Goal: Transaction & Acquisition: Purchase product/service

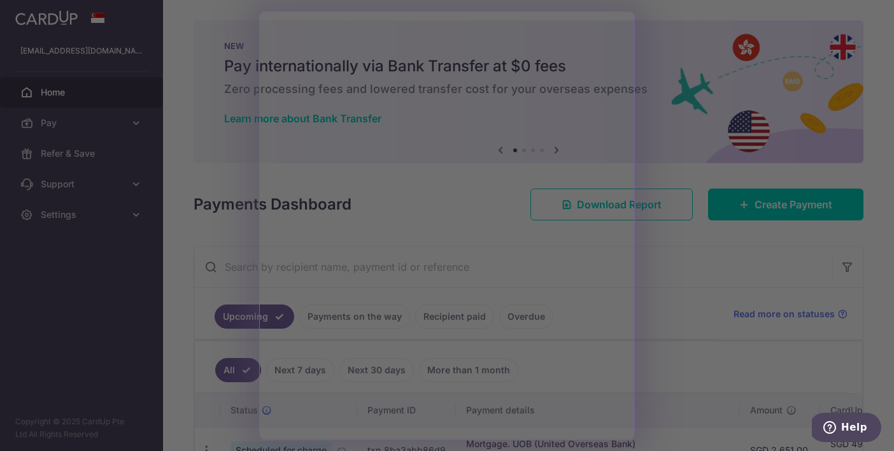
click at [667, 39] on div at bounding box center [451, 227] width 902 height 455
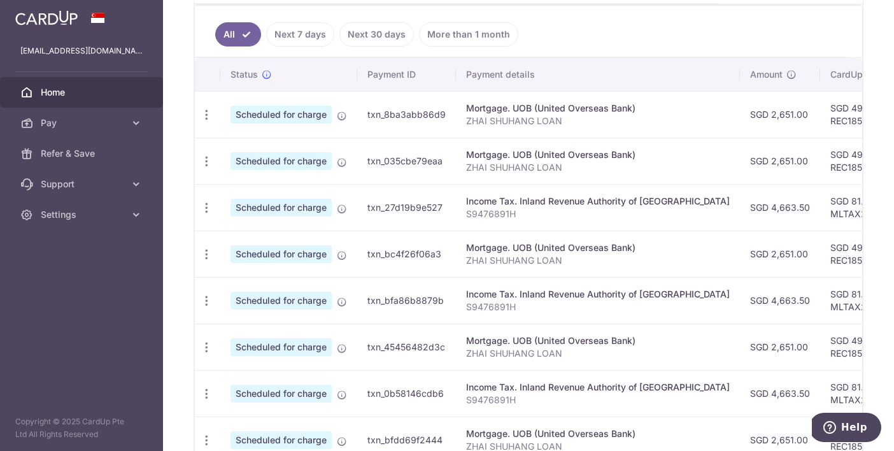
scroll to position [335, 0]
click at [209, 122] on icon "button" at bounding box center [206, 115] width 13 height 13
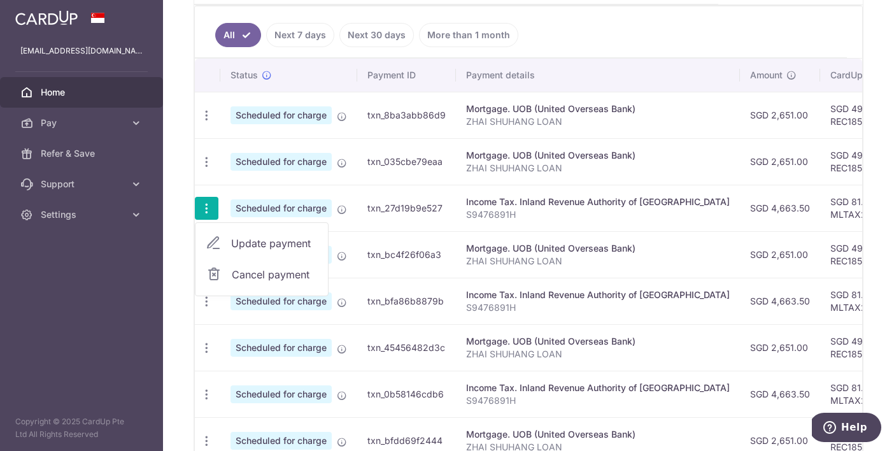
click at [239, 243] on span "Update payment" at bounding box center [274, 242] width 87 height 15
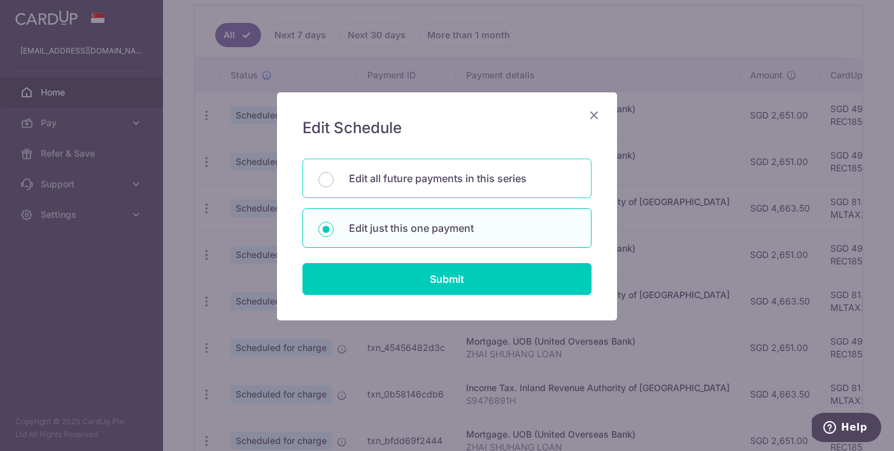
click at [467, 173] on p "Edit all future payments in this series" at bounding box center [462, 178] width 227 height 15
click at [333, 173] on input "Edit all future payments in this series" at bounding box center [325, 179] width 15 height 15
radio input "true"
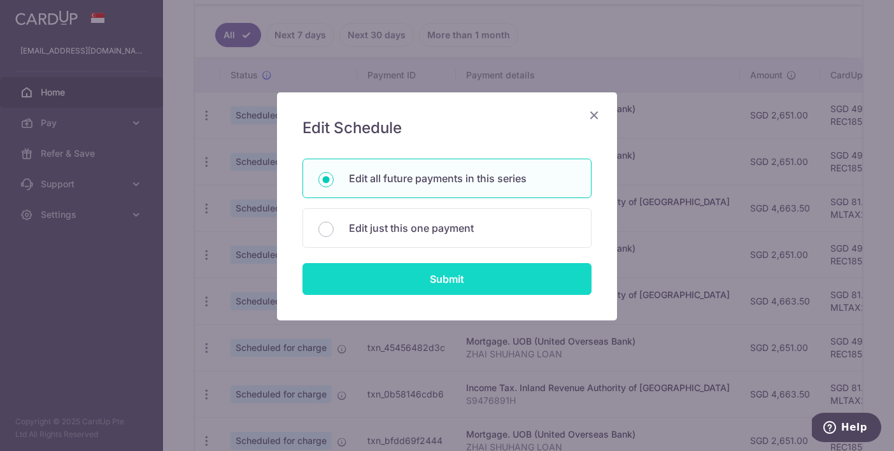
click at [453, 274] on input "Submit" at bounding box center [446, 279] width 289 height 32
radio input "true"
type input "4,663.50"
type input "S9476891H"
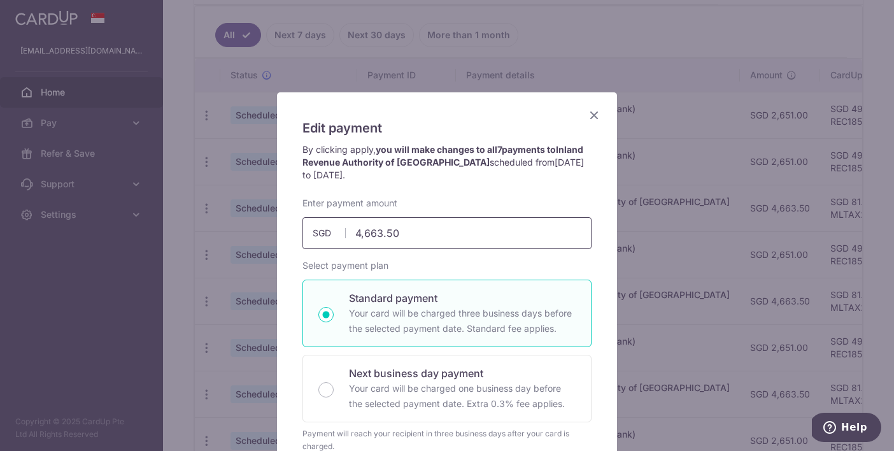
drag, startPoint x: 428, startPoint y: 236, endPoint x: 272, endPoint y: 237, distance: 155.3
click at [272, 237] on div "Edit payment By clicking apply, you will make changes to all 7 payments to Inla…" at bounding box center [447, 225] width 894 height 451
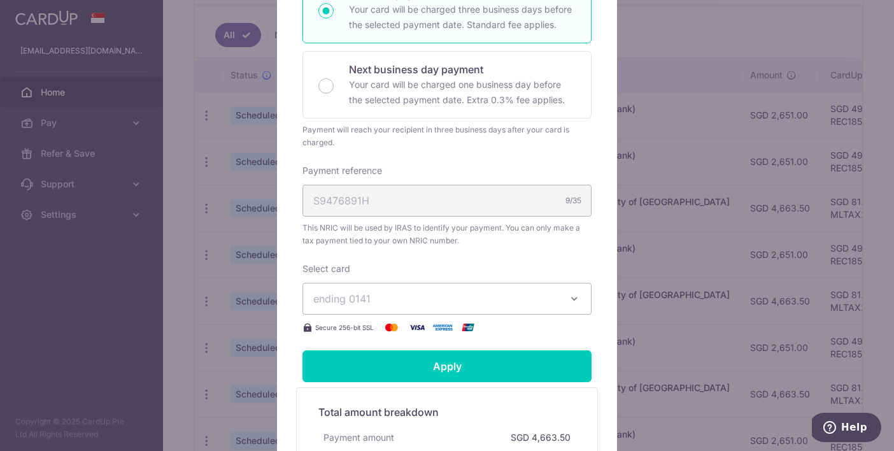
scroll to position [344, 0]
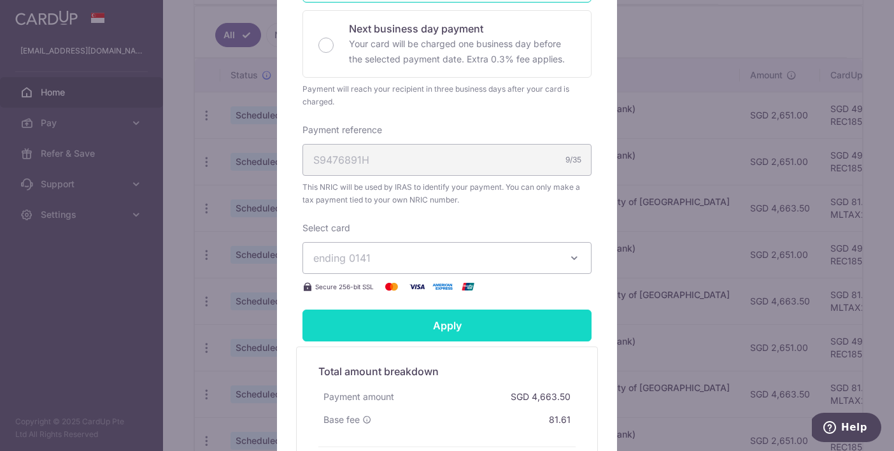
type input "5,287.90"
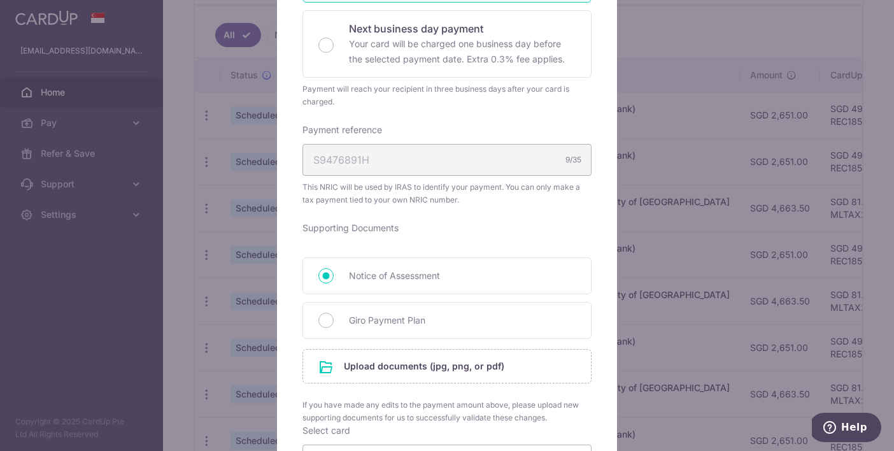
click at [386, 321] on form "By clicking apply, you will make changes to all 7 payments to Inland Revenue Au…" at bounding box center [446, 253] width 289 height 909
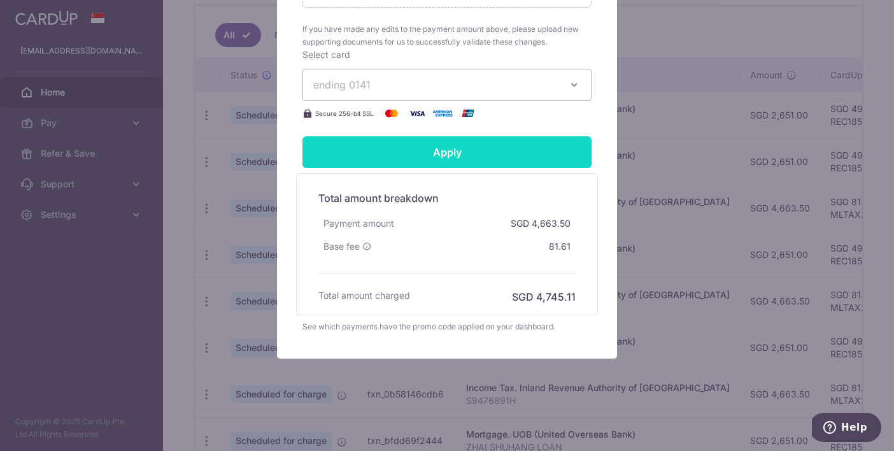
scroll to position [720, 0]
click at [445, 155] on input "Apply" at bounding box center [446, 152] width 289 height 32
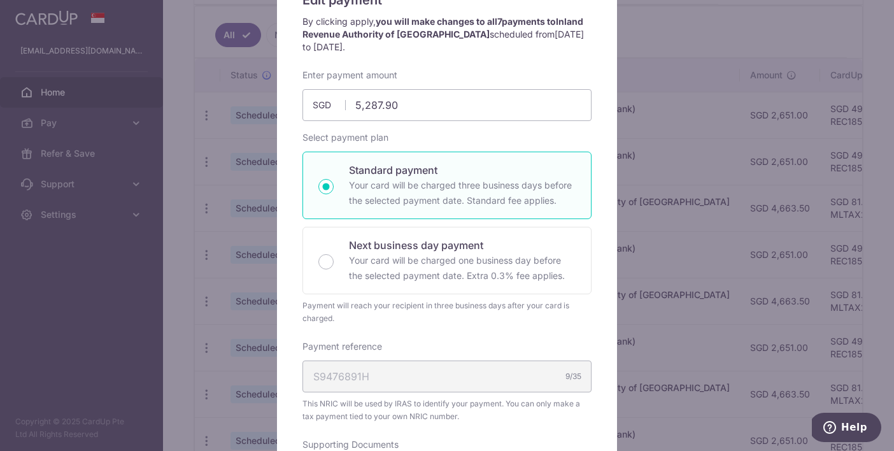
scroll to position [530, 0]
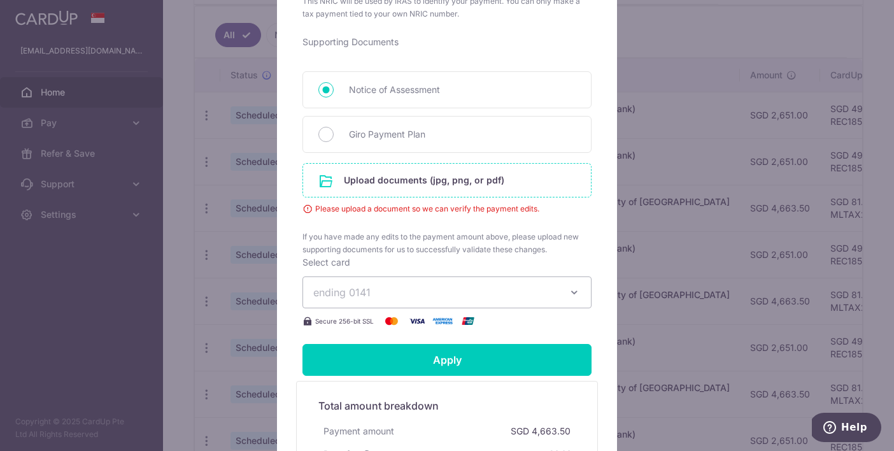
click at [419, 185] on input "file" at bounding box center [447, 180] width 288 height 33
click at [426, 174] on input "file" at bounding box center [447, 180] width 288 height 33
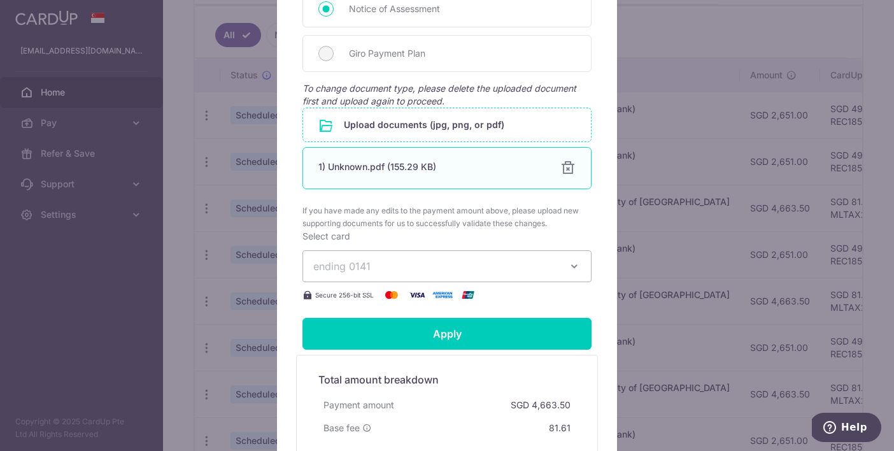
scroll to position [610, 0]
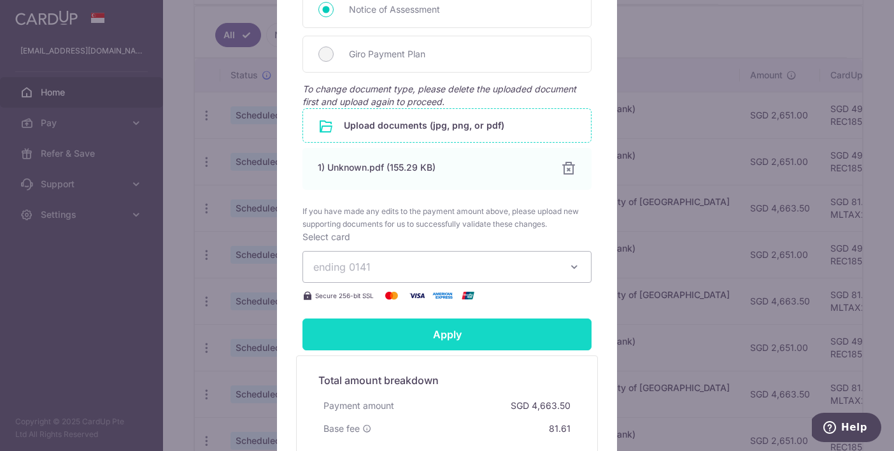
click at [464, 327] on input "Apply" at bounding box center [446, 334] width 289 height 32
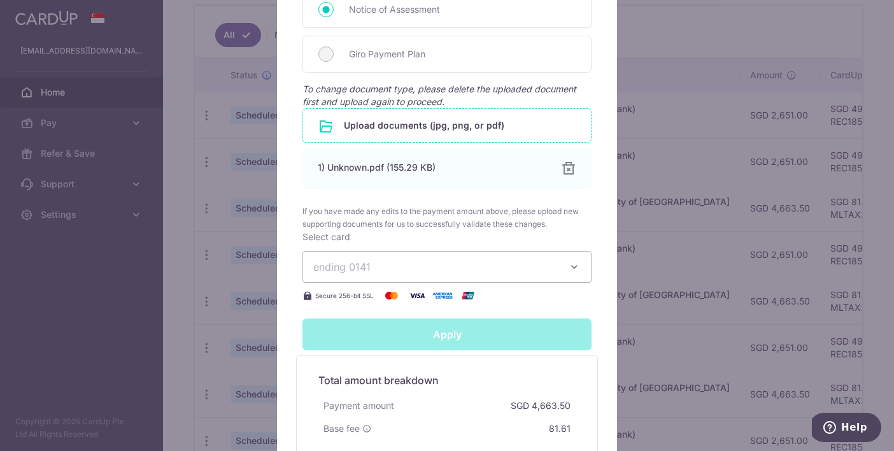
type input "Successfully Applied"
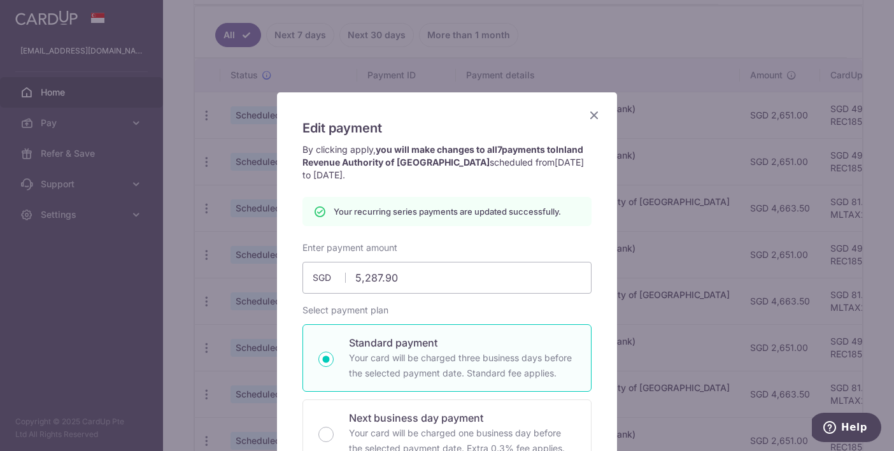
scroll to position [0, 0]
click at [591, 115] on icon "Close" at bounding box center [593, 115] width 15 height 16
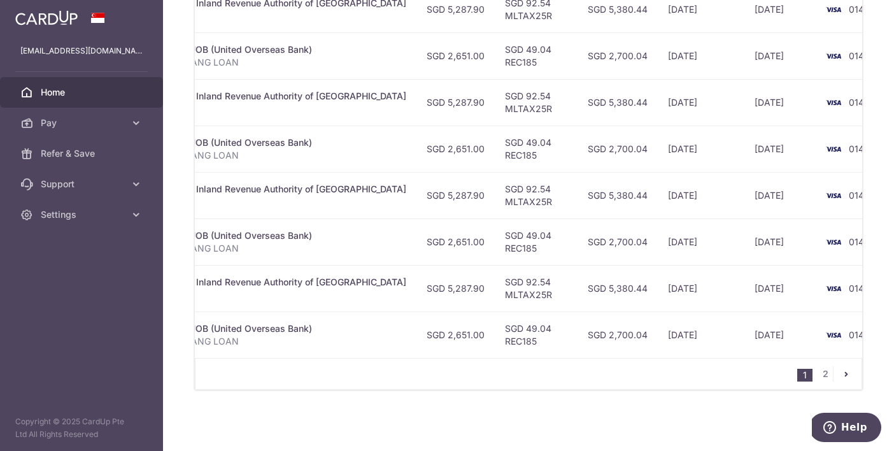
scroll to position [533, 0]
click at [839, 370] on link "pager" at bounding box center [845, 373] width 15 height 15
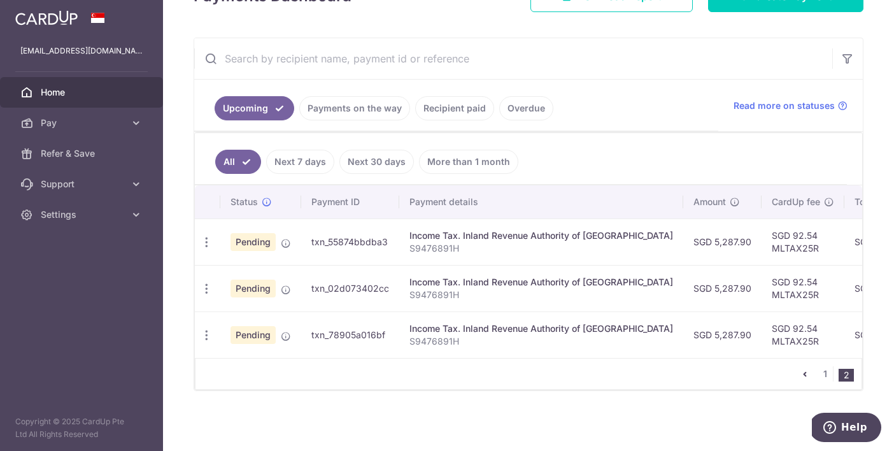
scroll to position [0, 0]
click at [242, 159] on link "All" at bounding box center [238, 162] width 46 height 24
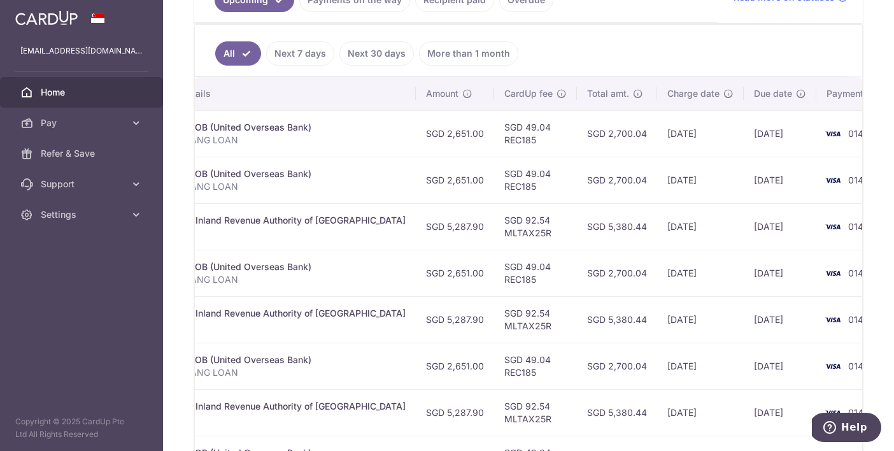
scroll to position [0, 323]
drag, startPoint x: 458, startPoint y: 232, endPoint x: 512, endPoint y: 232, distance: 54.7
click at [513, 232] on td "SGD 92.54 MLTAX25R" at bounding box center [535, 226] width 83 height 46
copy td "MLTAX25R"
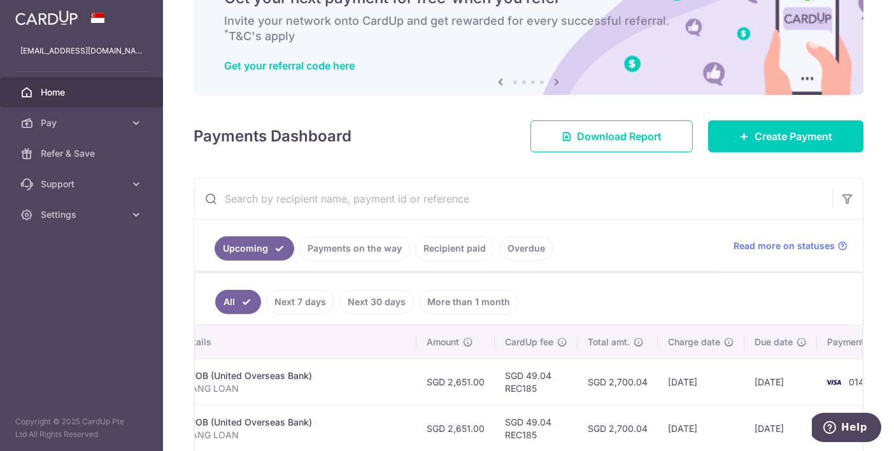
scroll to position [57, 0]
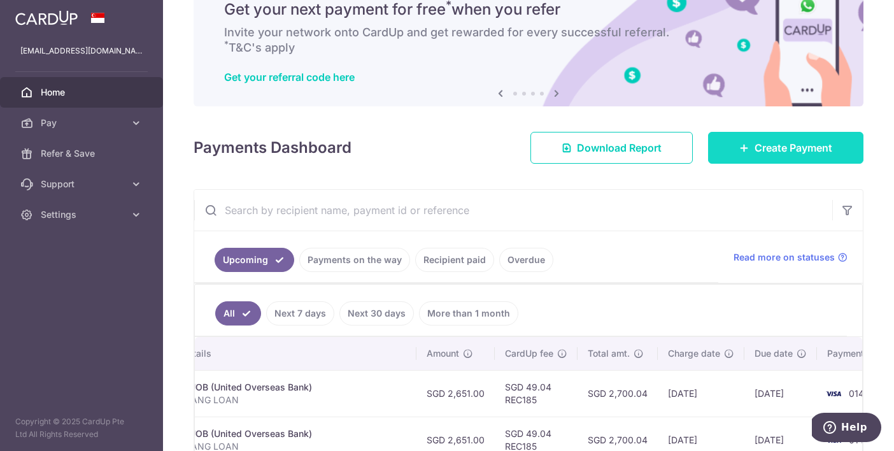
click at [747, 143] on icon at bounding box center [744, 148] width 10 height 10
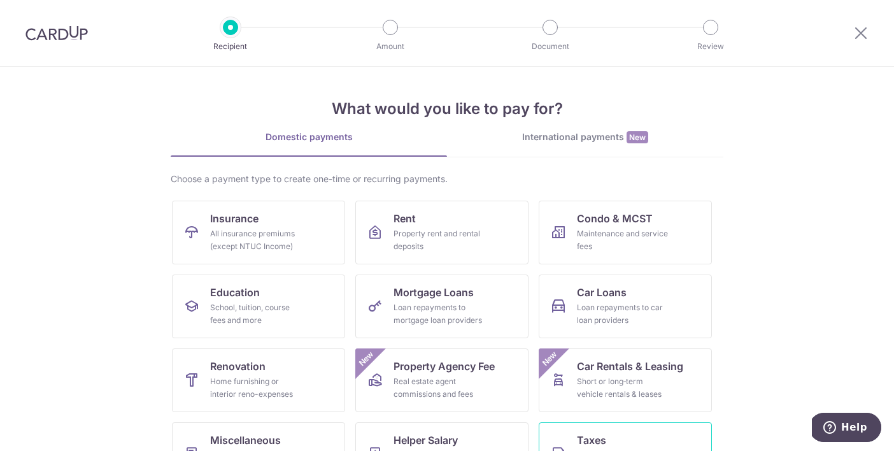
click at [637, 435] on link "Taxes Income tax, property tax and stamp duty" at bounding box center [624, 454] width 173 height 64
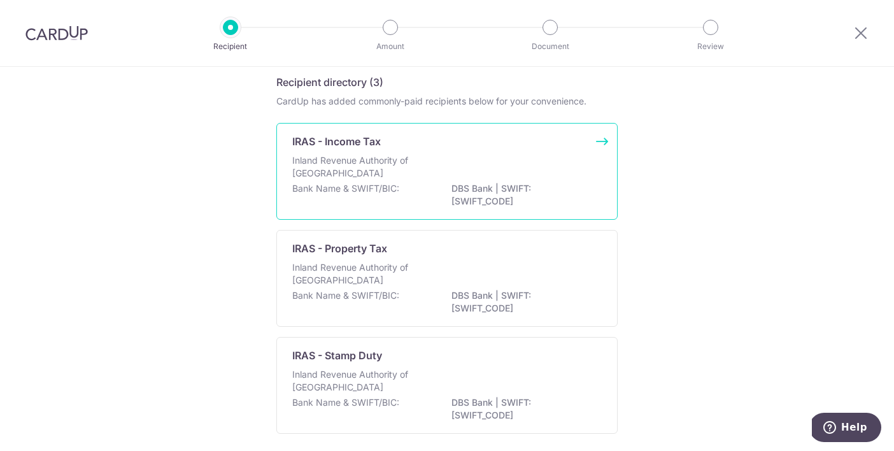
scroll to position [71, 0]
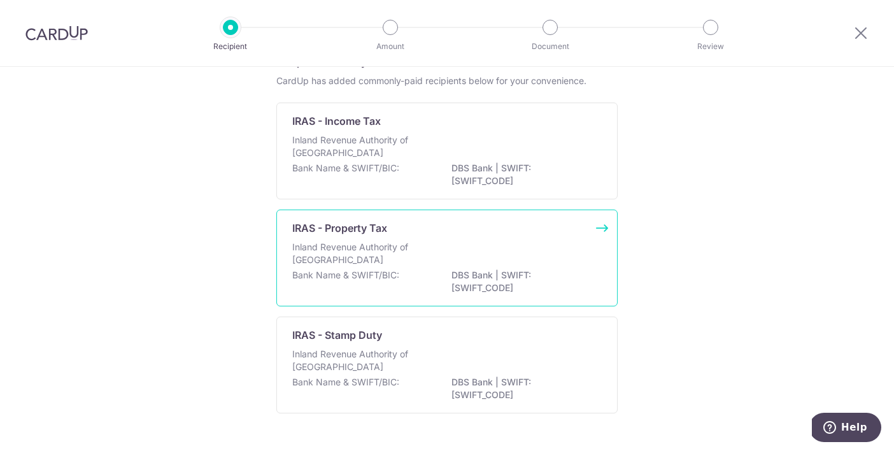
click at [471, 270] on p "DBS Bank | SWIFT: DBSSSGSGXXX" at bounding box center [522, 281] width 143 height 25
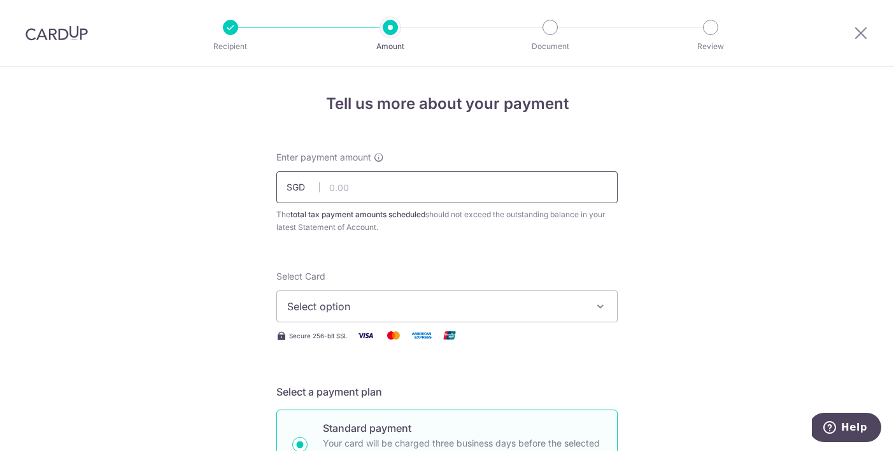
click at [482, 188] on input "text" at bounding box center [446, 187] width 341 height 32
type input "210.00"
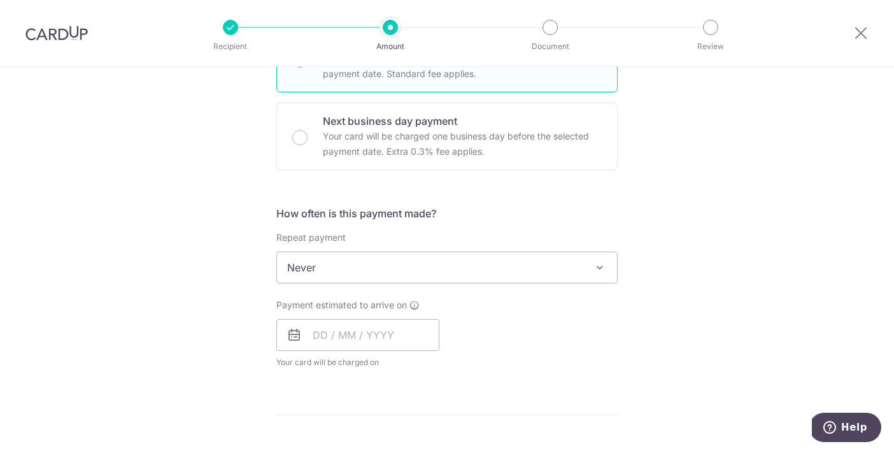
scroll to position [414, 0]
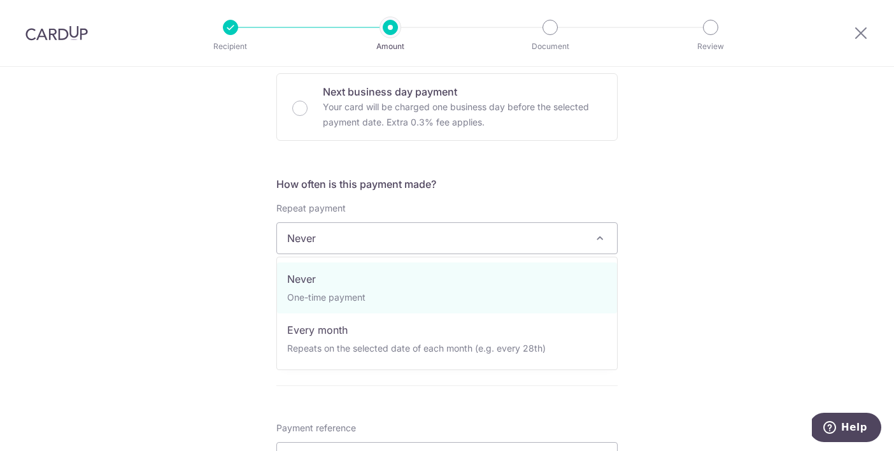
click at [394, 237] on span "Never" at bounding box center [447, 238] width 340 height 31
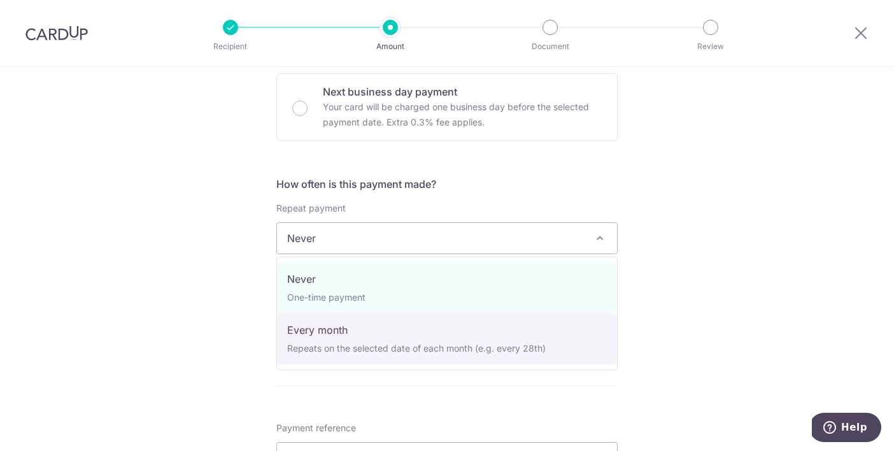
select select "3"
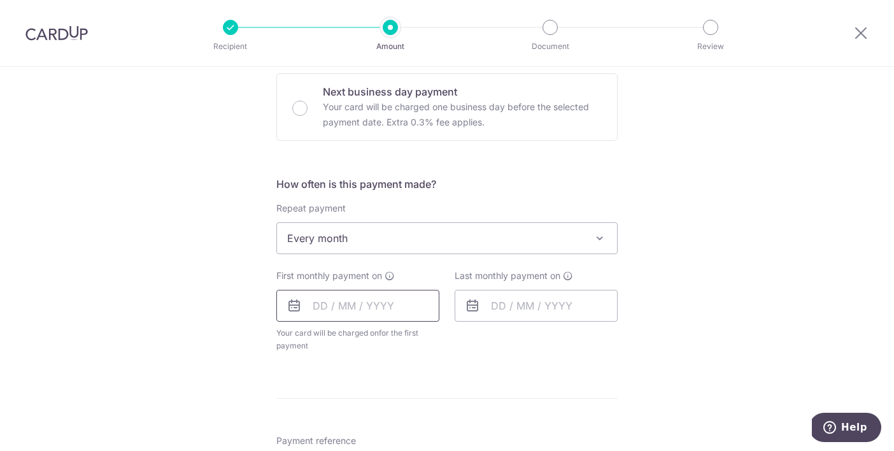
click at [346, 310] on input "text" at bounding box center [357, 306] width 163 height 32
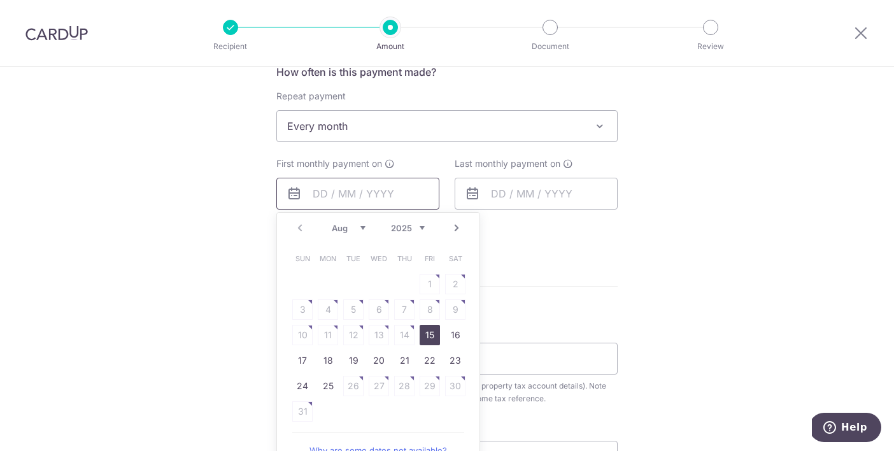
scroll to position [552, 0]
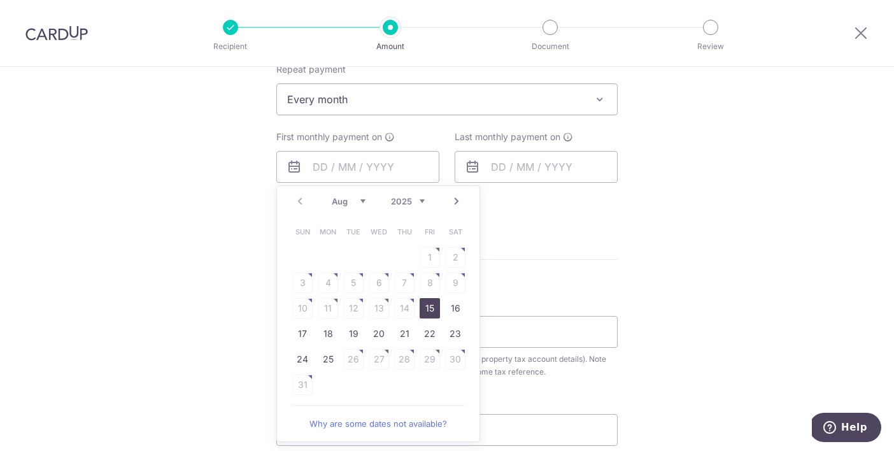
click at [457, 205] on link "Next" at bounding box center [456, 200] width 15 height 15
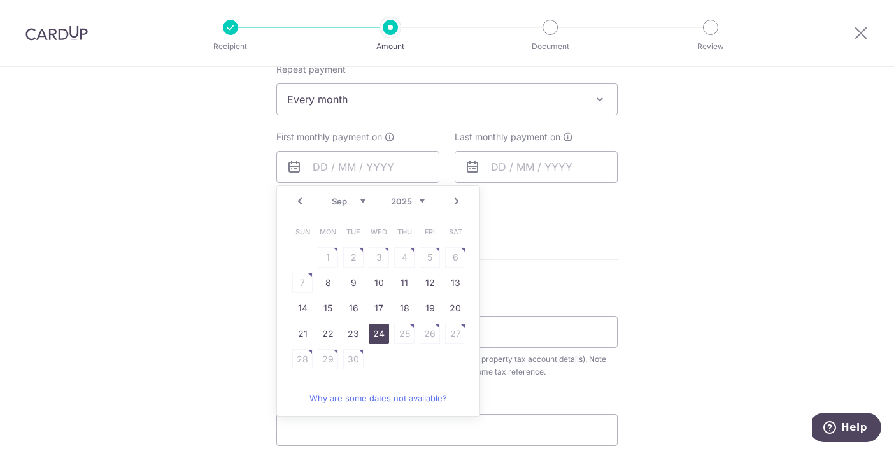
click at [373, 332] on link "24" at bounding box center [378, 333] width 20 height 20
type input "[DATE]"
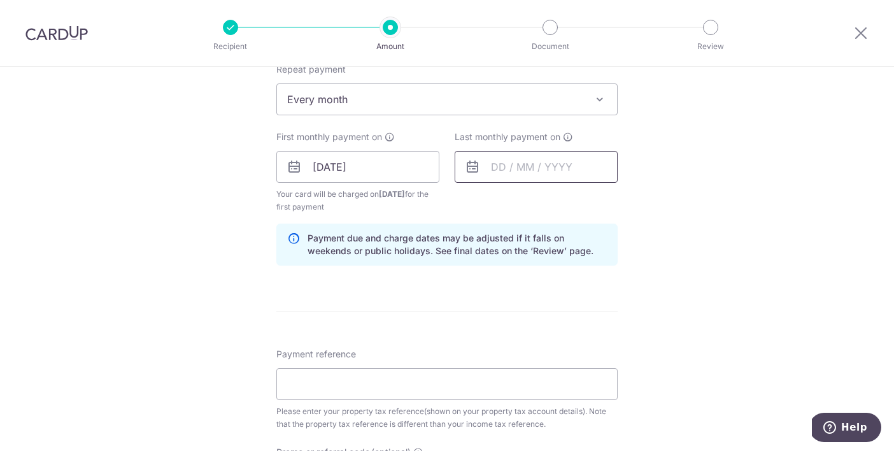
click at [490, 167] on input "text" at bounding box center [535, 167] width 163 height 32
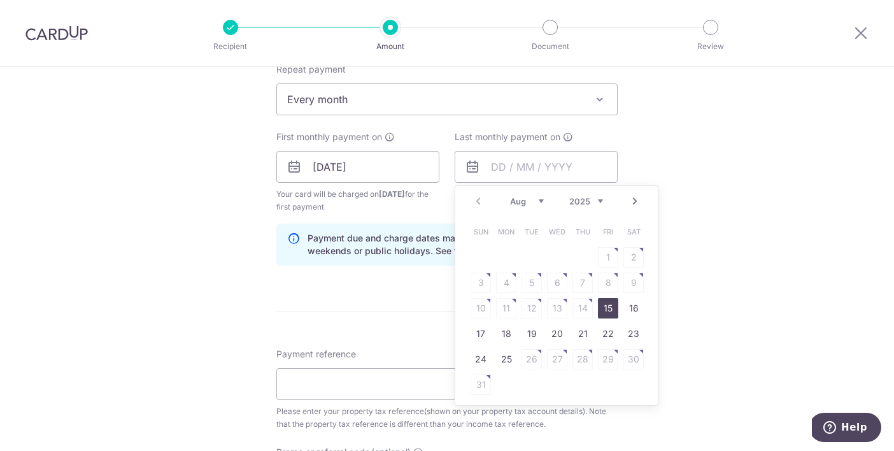
click at [626, 199] on div "Prev Next Aug Sep Oct Nov Dec 2025 2026" at bounding box center [556, 201] width 202 height 31
click at [629, 199] on link "Next" at bounding box center [634, 200] width 15 height 15
click at [507, 361] on link "24" at bounding box center [506, 359] width 20 height 20
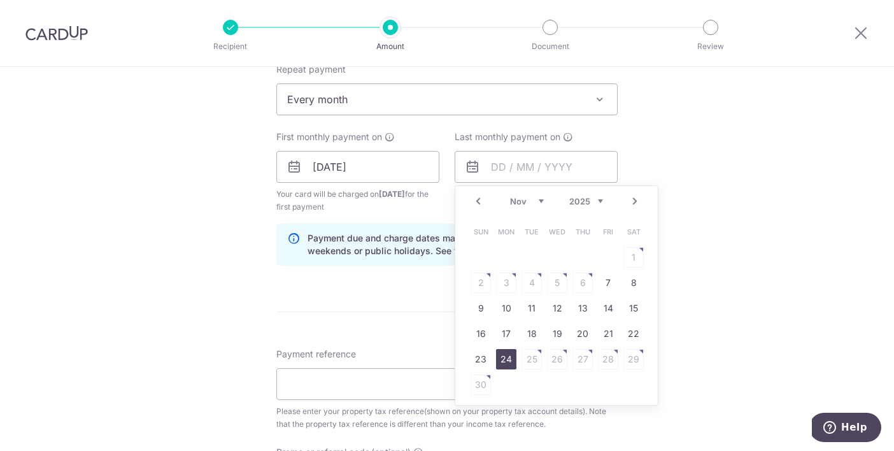
type input "[DATE]"
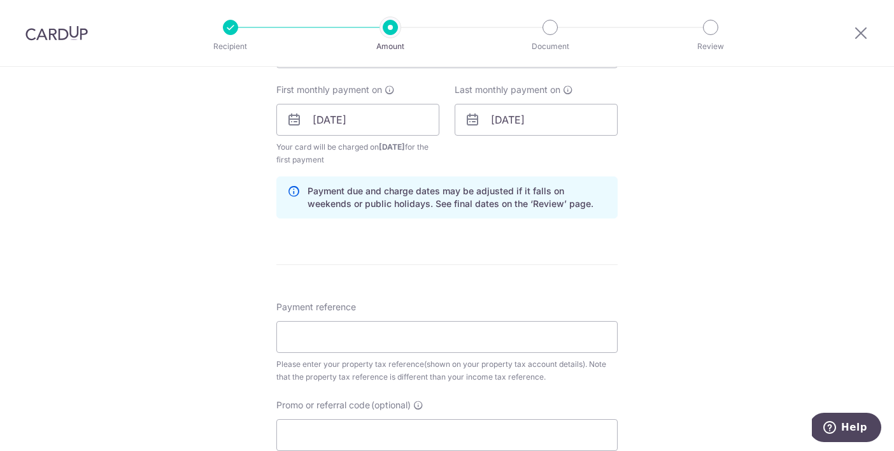
scroll to position [607, 0]
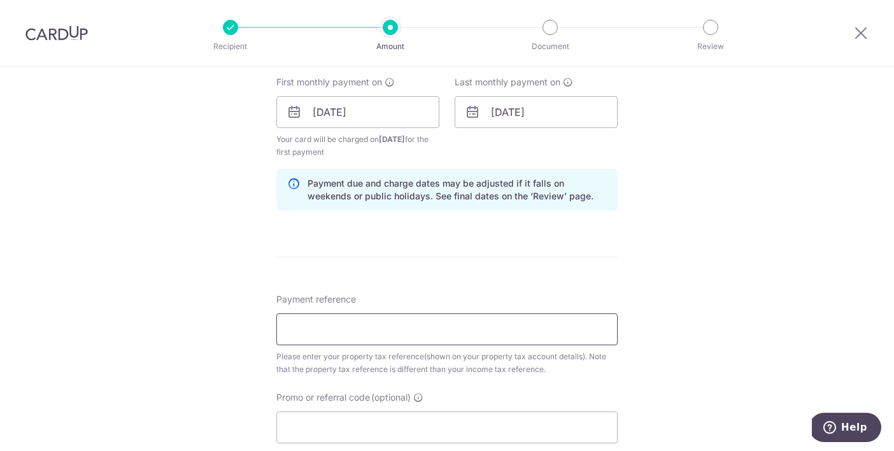
click at [440, 327] on input "Payment reference" at bounding box center [446, 329] width 341 height 32
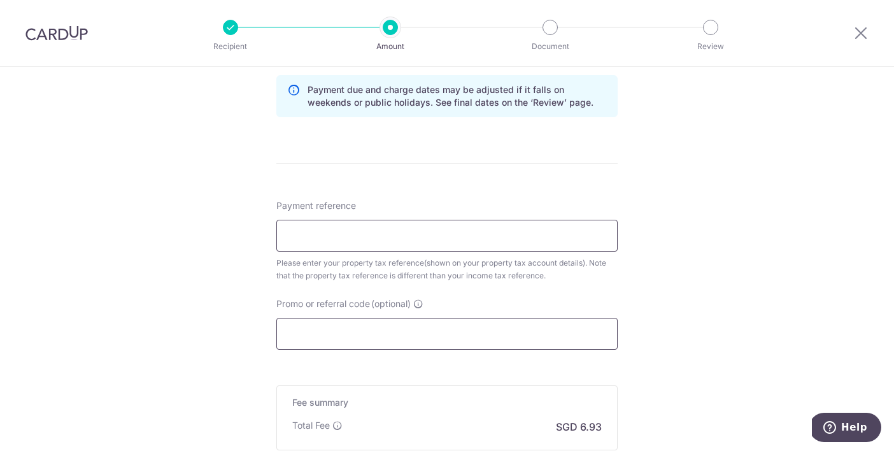
scroll to position [748, 0]
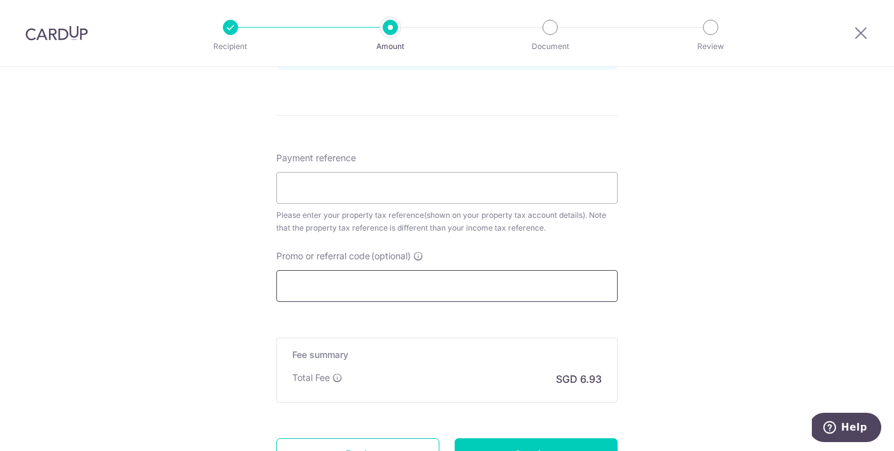
click at [448, 287] on input "Promo or referral code (optional)" at bounding box center [446, 286] width 341 height 32
paste input "MLTAX25R"
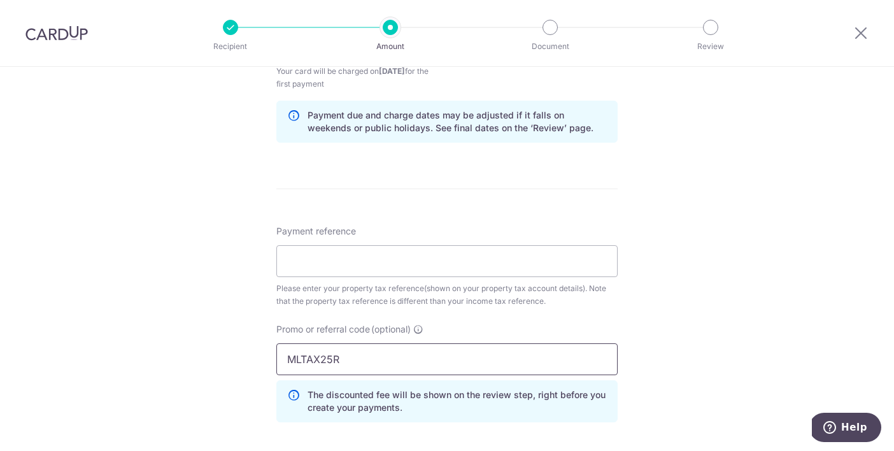
scroll to position [663, 0]
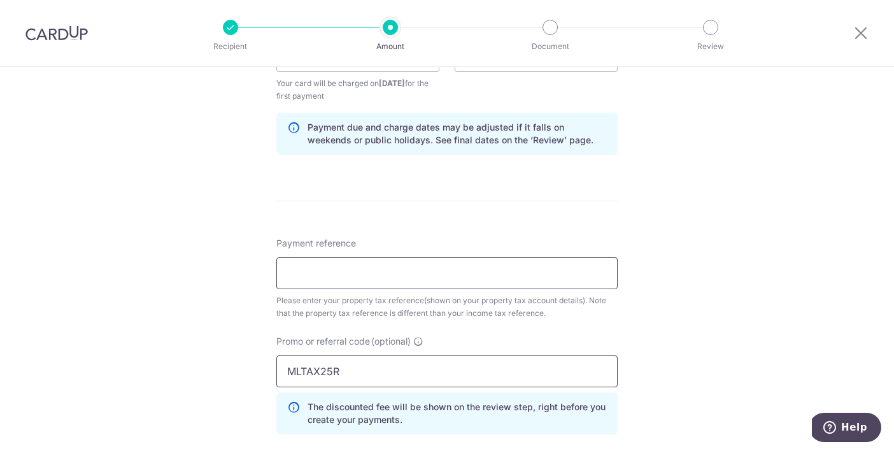
type input "MLTAX25R"
click at [433, 281] on input "Payment reference" at bounding box center [446, 273] width 341 height 32
type input "I"
type input "Z"
paste input "4917072J"
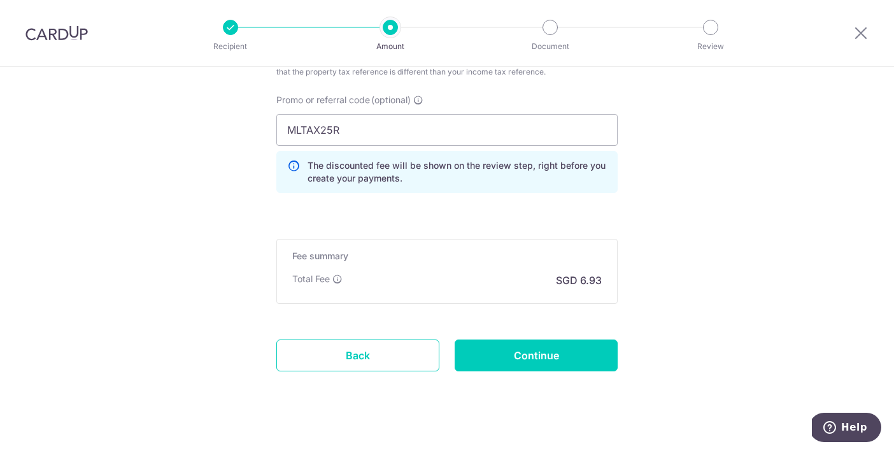
scroll to position [918, 0]
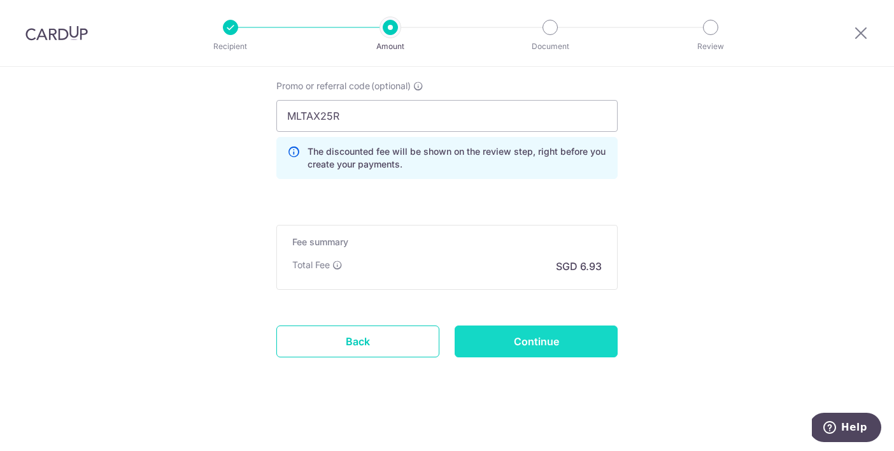
type input "4917072J"
click at [505, 334] on input "Continue" at bounding box center [535, 341] width 163 height 32
type input "Create Schedule"
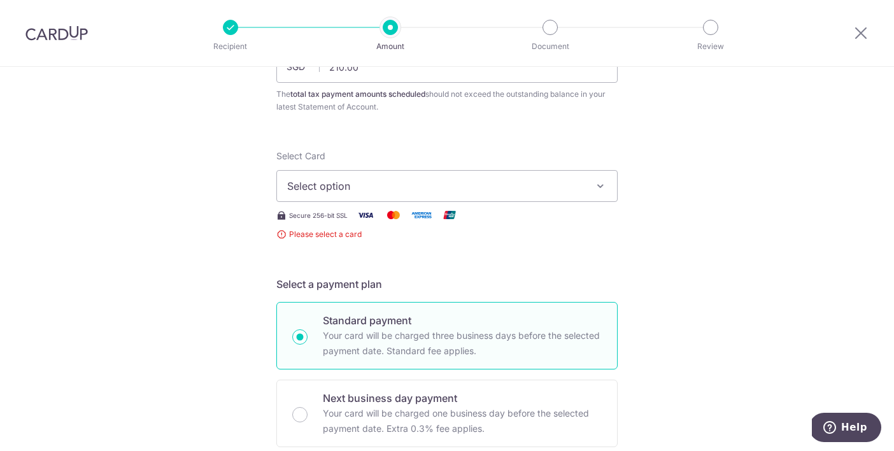
scroll to position [110, 0]
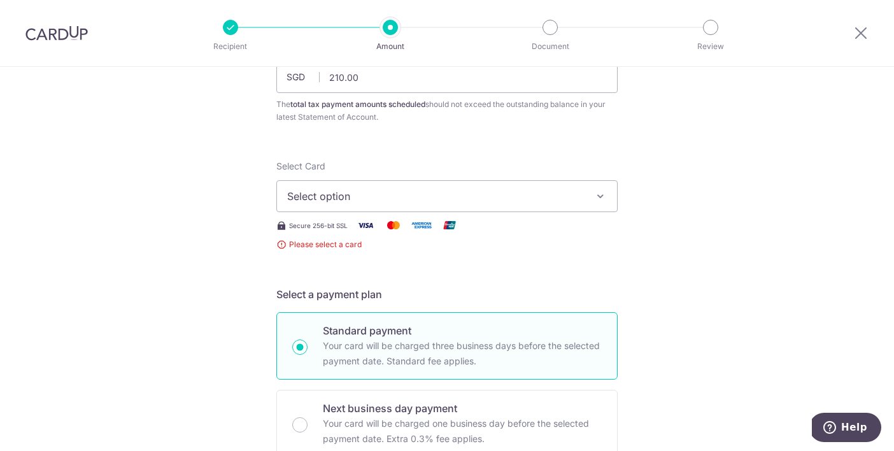
click at [527, 204] on button "Select option" at bounding box center [446, 196] width 341 height 32
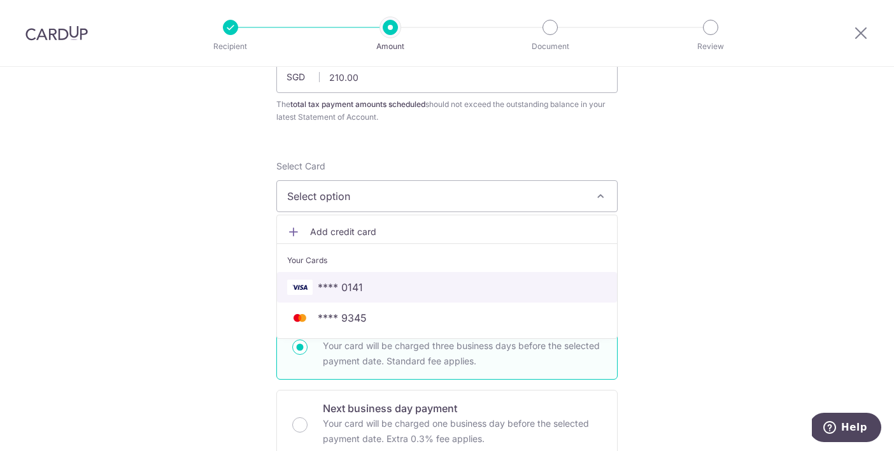
click at [496, 281] on span "**** 0141" at bounding box center [446, 286] width 319 height 15
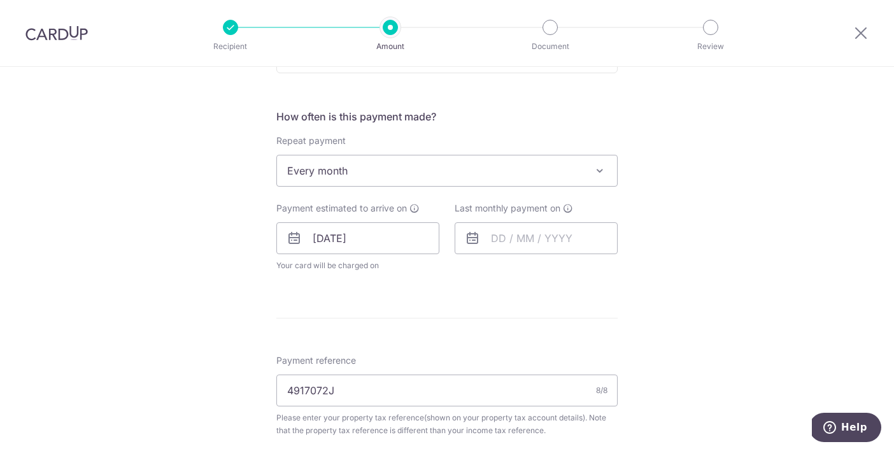
scroll to position [482, 0]
click at [507, 234] on input "text" at bounding box center [535, 237] width 163 height 32
click at [633, 273] on link "Next" at bounding box center [634, 271] width 15 height 15
click at [637, 276] on link "Next" at bounding box center [634, 271] width 15 height 15
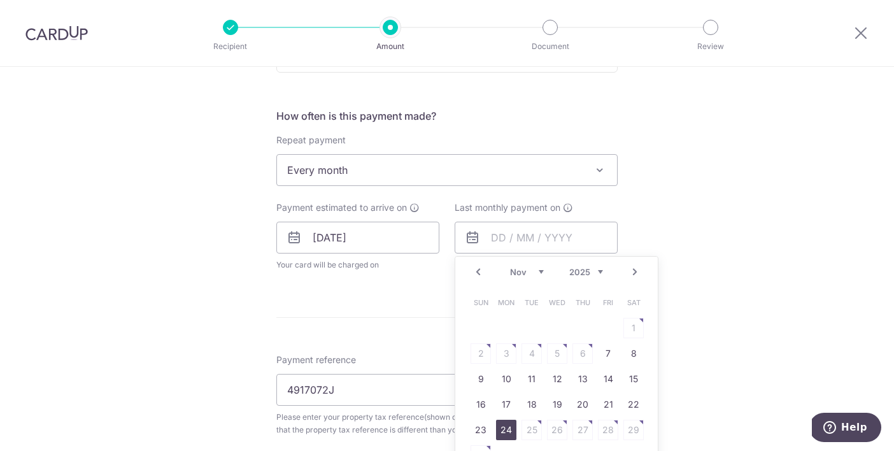
click at [508, 423] on link "24" at bounding box center [506, 429] width 20 height 20
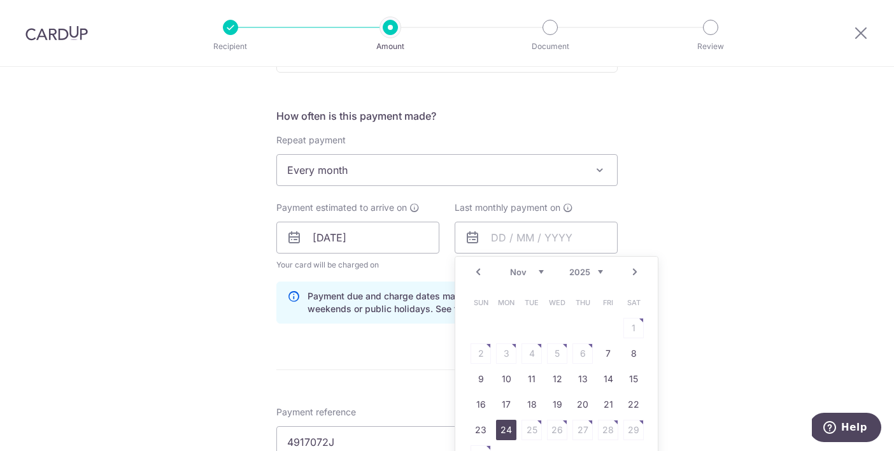
type input "[DATE]"
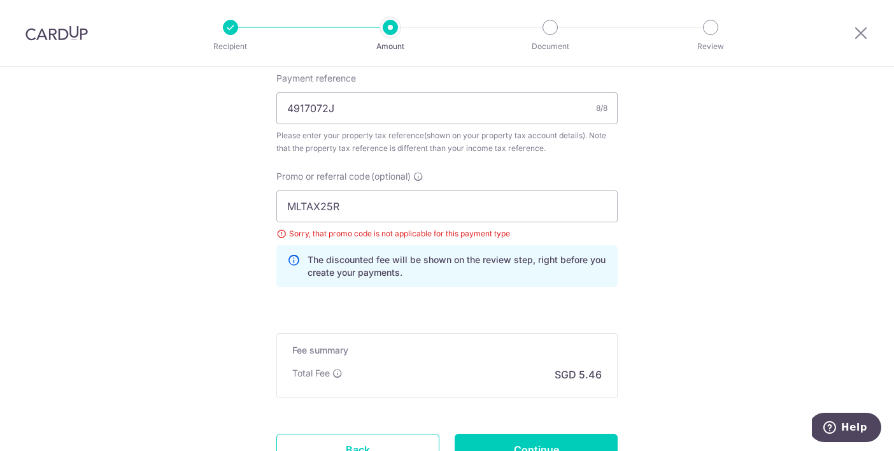
scroll to position [845, 0]
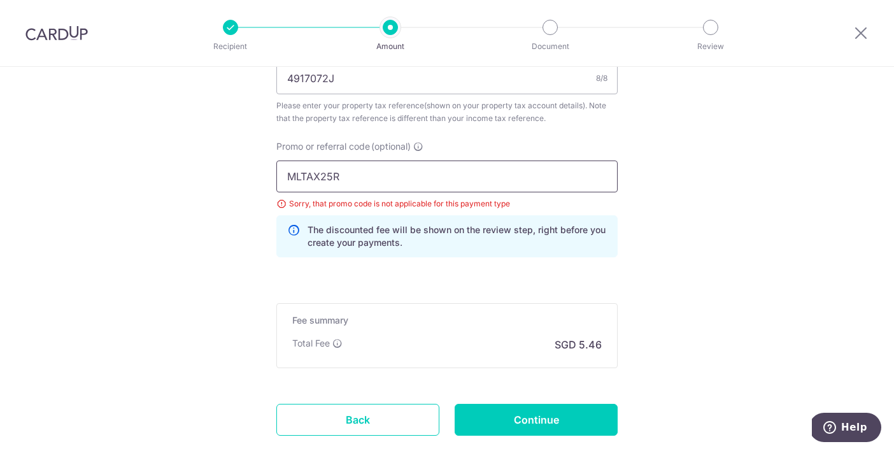
click at [467, 180] on input "MLTAX25R" at bounding box center [446, 176] width 341 height 32
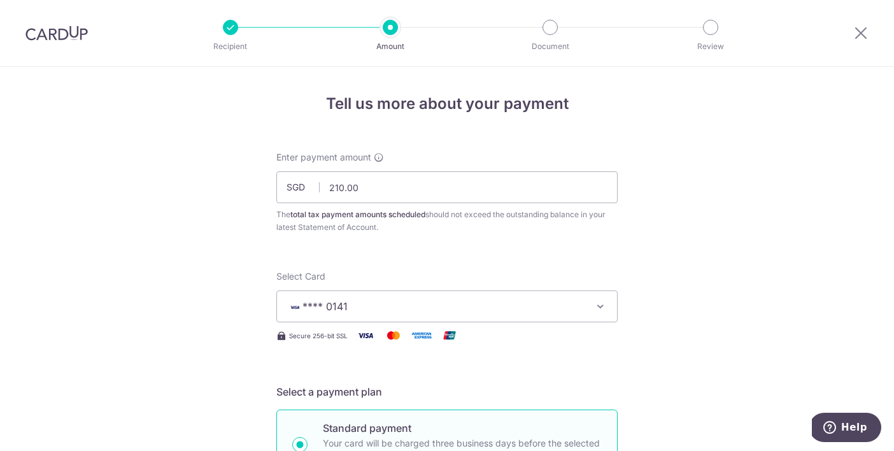
scroll to position [0, 0]
click at [83, 37] on img at bounding box center [56, 32] width 62 height 15
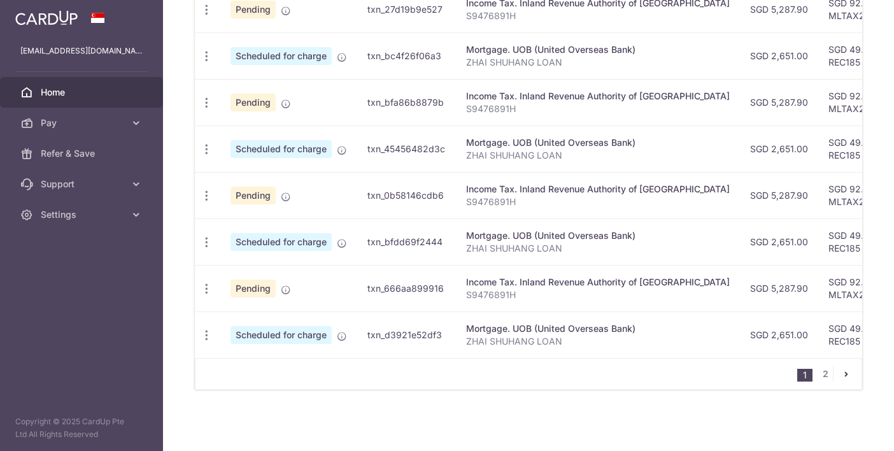
scroll to position [518, 0]
click at [842, 370] on icon "pager" at bounding box center [846, 373] width 10 height 10
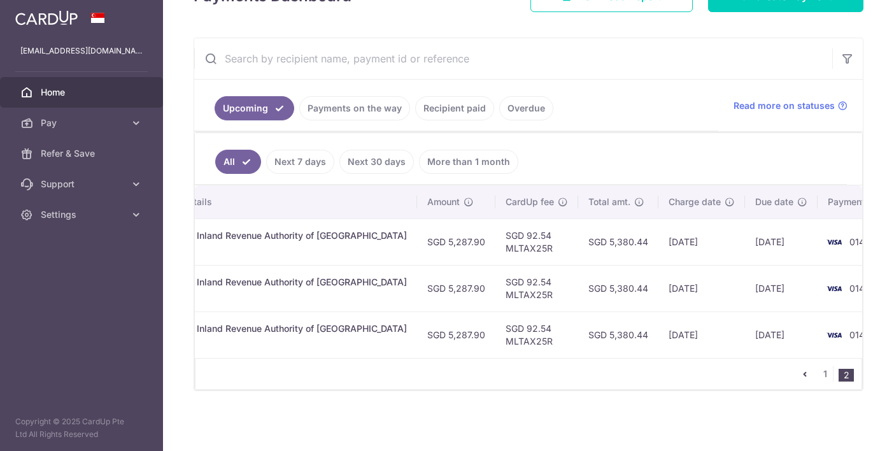
scroll to position [0, 265]
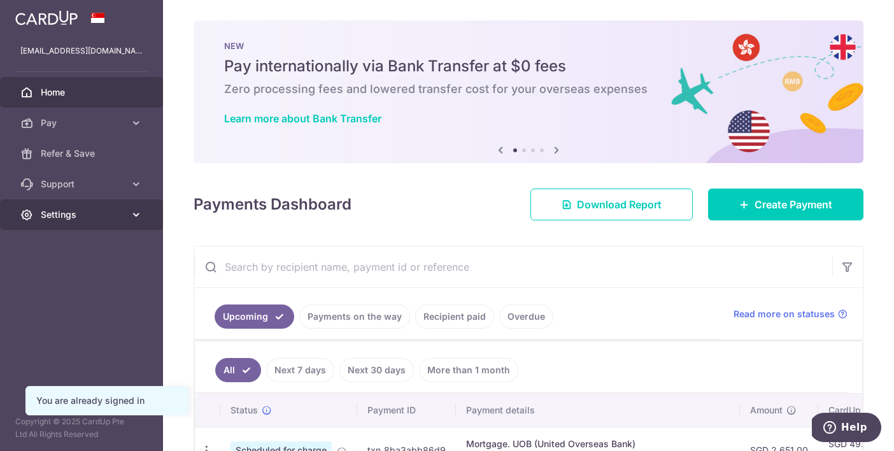
click at [109, 209] on span "Settings" at bounding box center [83, 214] width 84 height 13
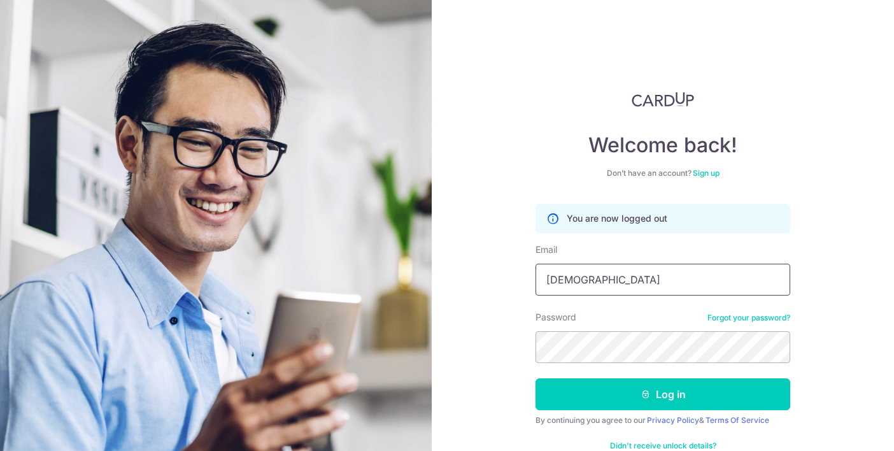
type input "[EMAIL_ADDRESS][DOMAIN_NAME]"
click at [662, 394] on button "Log in" at bounding box center [662, 394] width 255 height 32
